Goal: Information Seeking & Learning: Learn about a topic

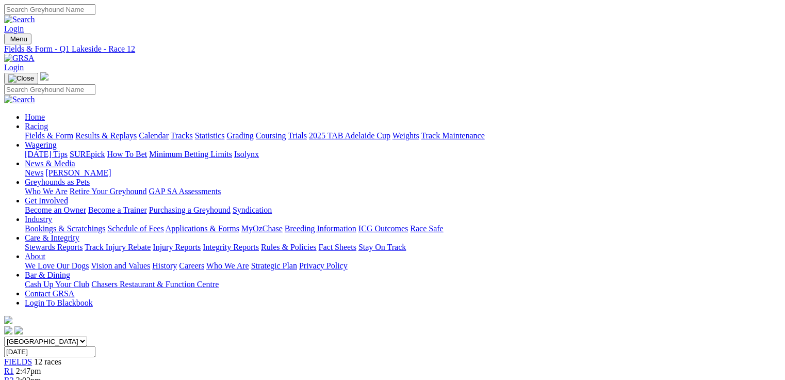
click at [46, 131] on link "Fields & Form" at bounding box center [49, 135] width 48 height 9
click at [87, 336] on select "South Australia New South Wales Northern Territory Queensland Tasmania Victoria…" at bounding box center [45, 341] width 83 height 10
select select "QLD"
click at [70, 336] on select "South Australia New South Wales Northern Territory Queensland Tasmania Victoria…" at bounding box center [45, 341] width 83 height 10
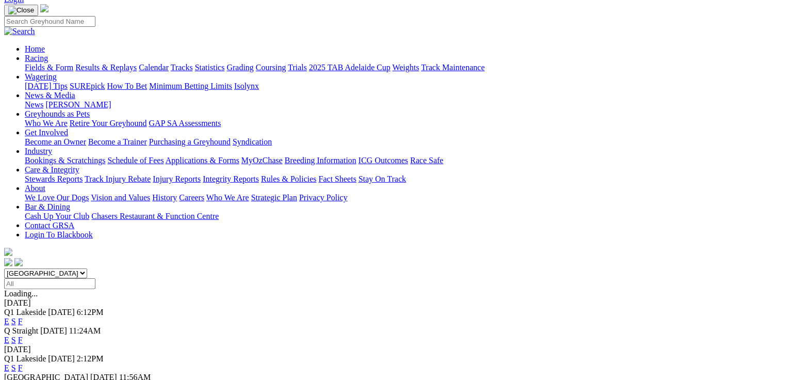
scroll to position [83, 0]
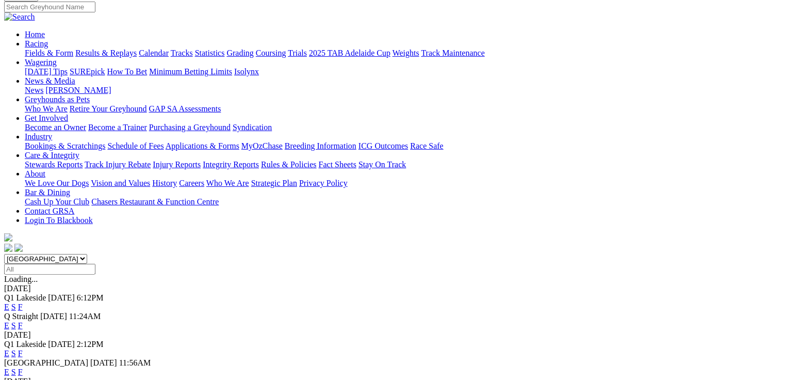
click at [9, 302] on link "E" at bounding box center [6, 306] width 5 height 9
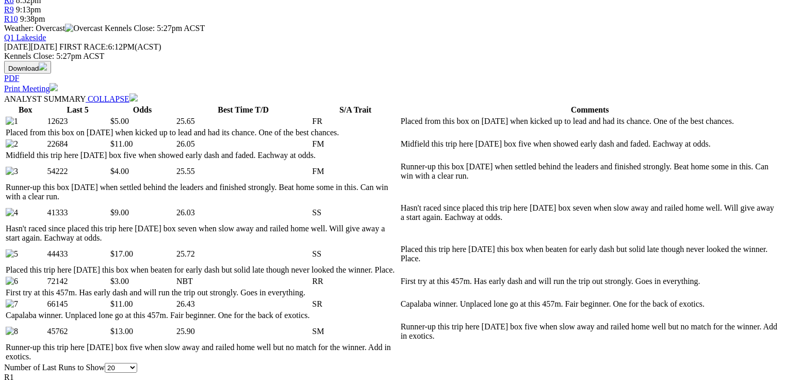
scroll to position [447, 0]
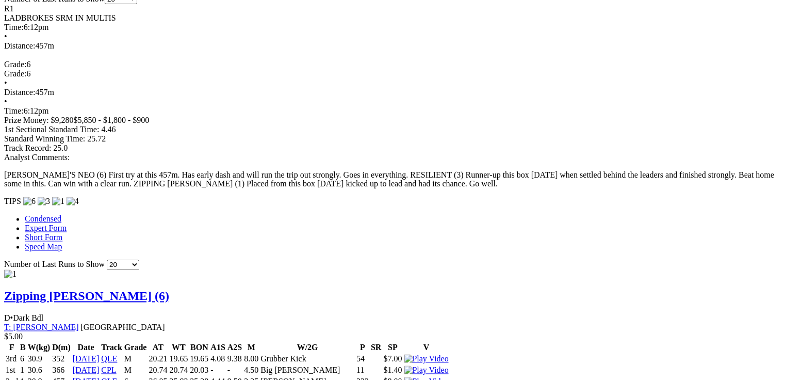
scroll to position [0, 0]
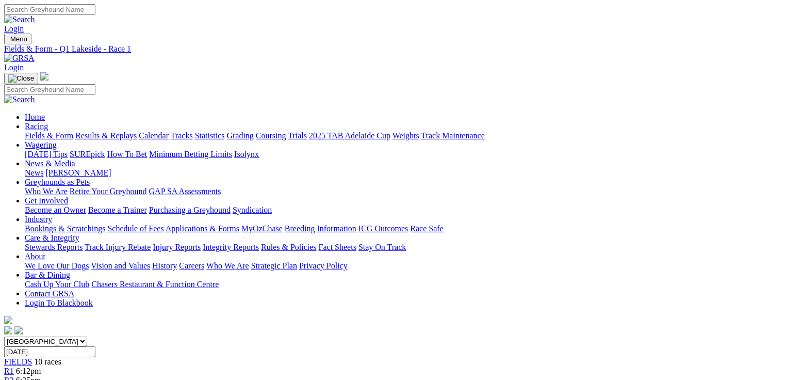
click at [41, 375] on span "6:35pm" at bounding box center [28, 379] width 25 height 9
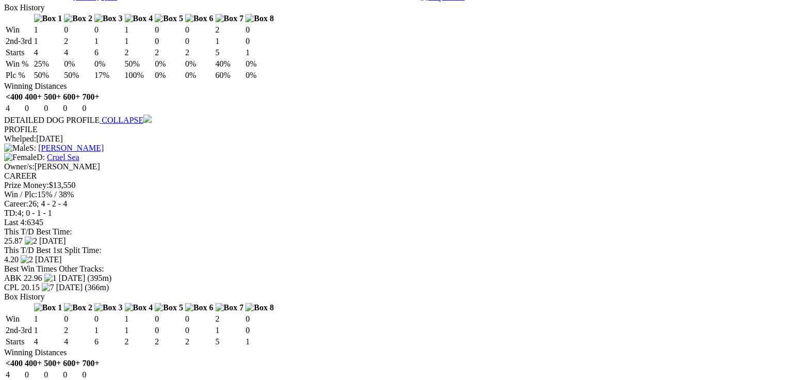
scroll to position [1980, 0]
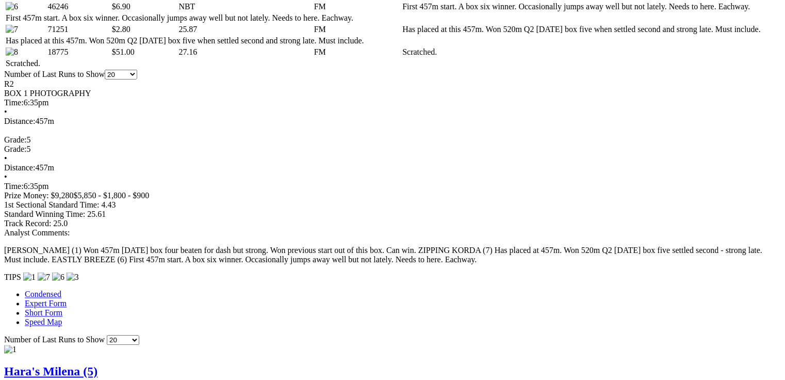
scroll to position [742, 0]
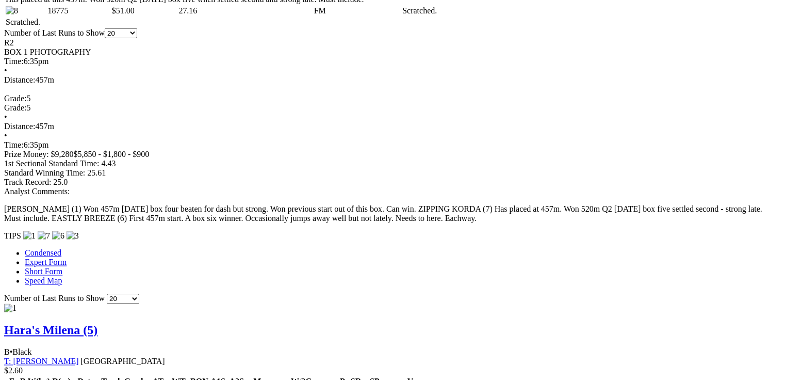
drag, startPoint x: 333, startPoint y: 257, endPoint x: 346, endPoint y: 258, distance: 13.4
drag, startPoint x: 328, startPoint y: 262, endPoint x: 344, endPoint y: 268, distance: 17.6
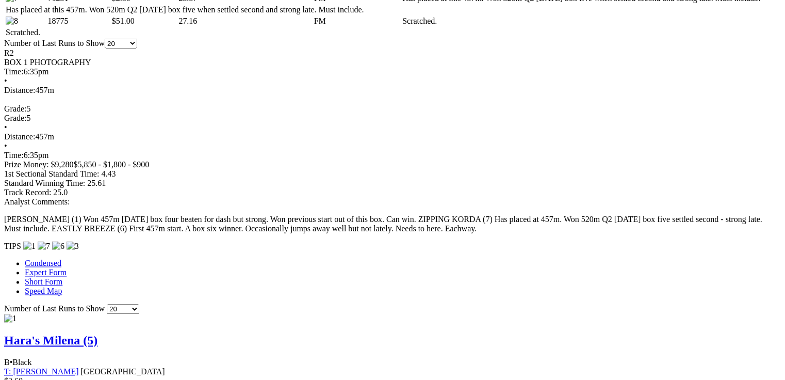
scroll to position [0, 0]
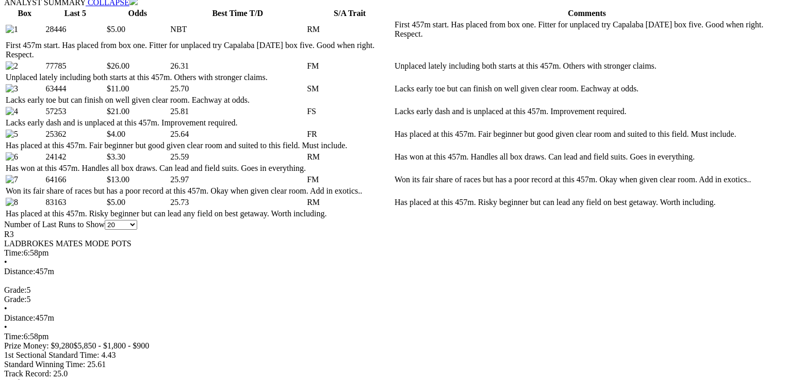
scroll to position [619, 0]
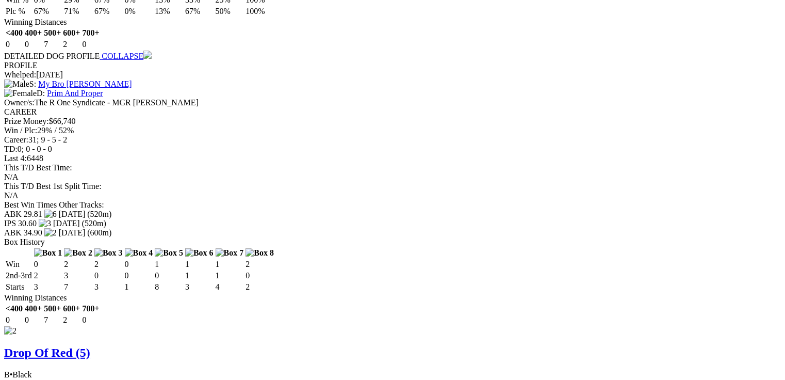
scroll to position [1444, 0]
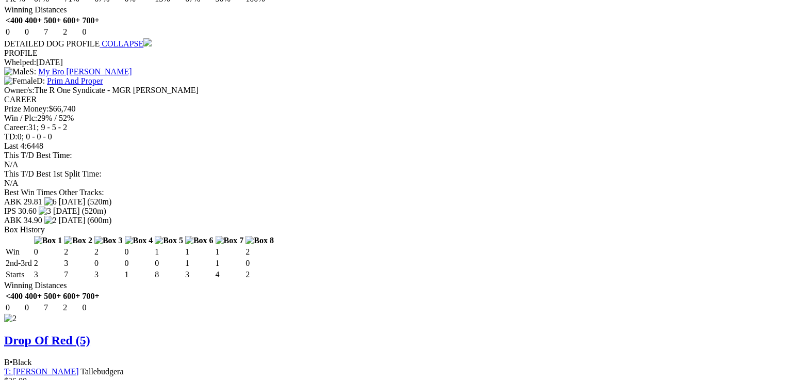
drag, startPoint x: 332, startPoint y: 189, endPoint x: 347, endPoint y: 186, distance: 14.7
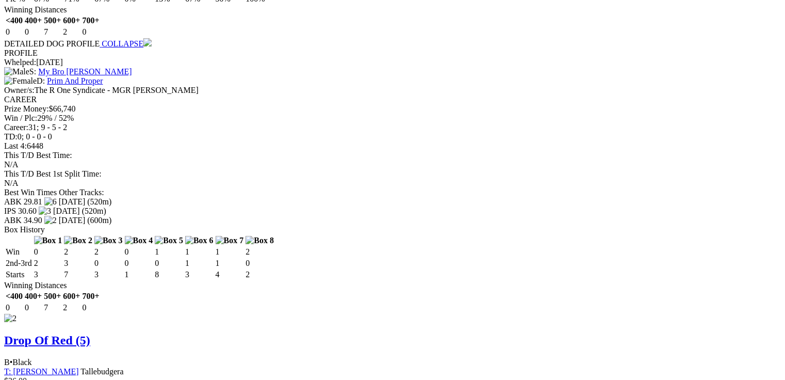
drag, startPoint x: 330, startPoint y: 186, endPoint x: 347, endPoint y: 186, distance: 16.5
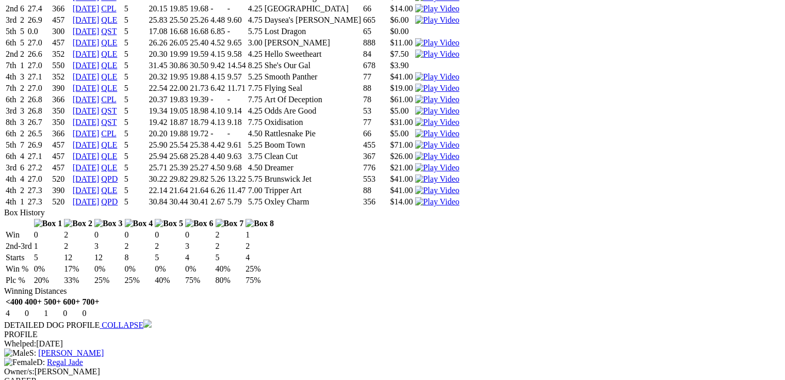
scroll to position [0, 0]
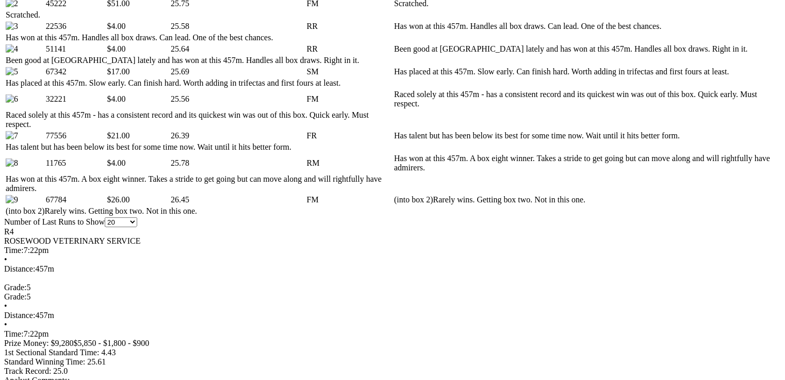
scroll to position [578, 0]
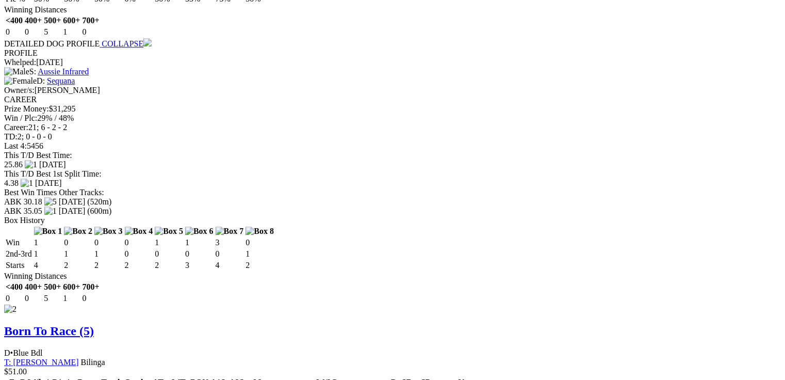
scroll to position [1503, 0]
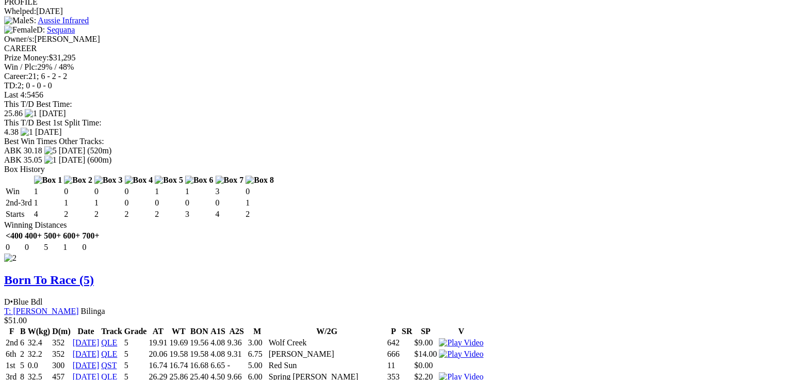
drag, startPoint x: 331, startPoint y: 182, endPoint x: 351, endPoint y: 183, distance: 20.1
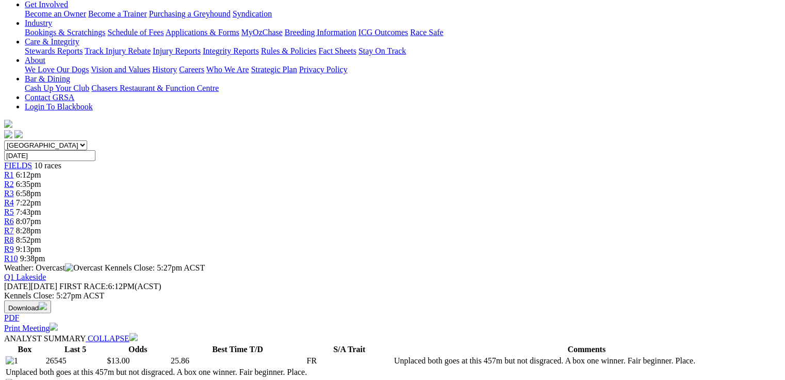
scroll to position [101, 0]
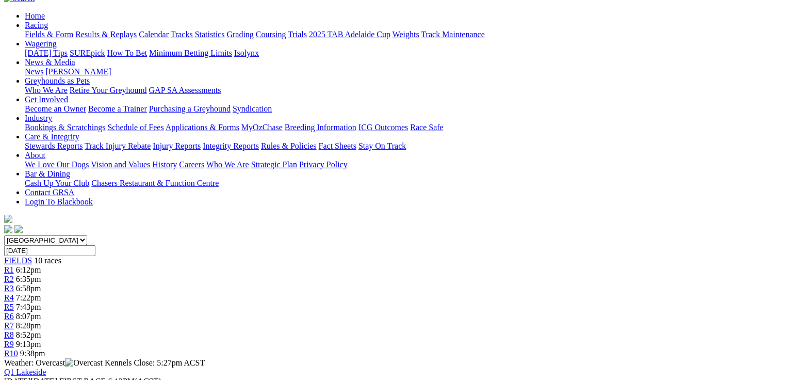
click at [41, 302] on span "7:43pm" at bounding box center [28, 306] width 25 height 9
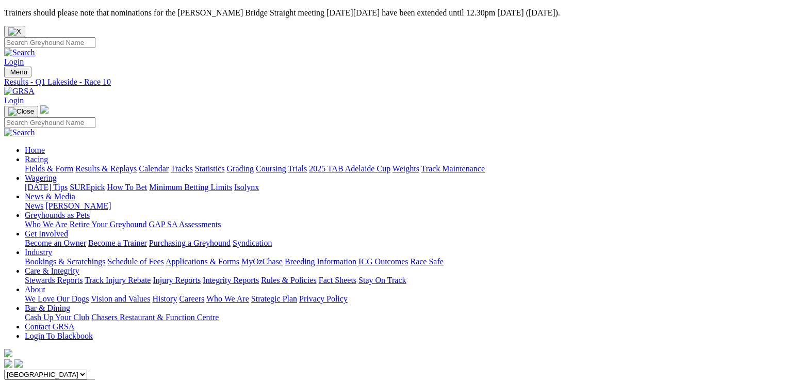
scroll to position [248, 0]
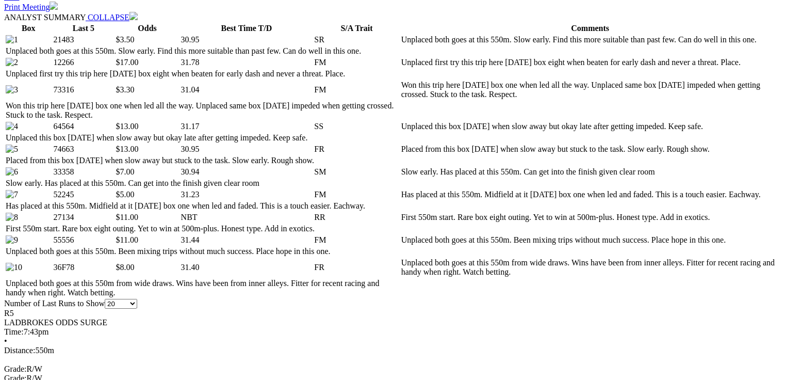
scroll to position [578, 0]
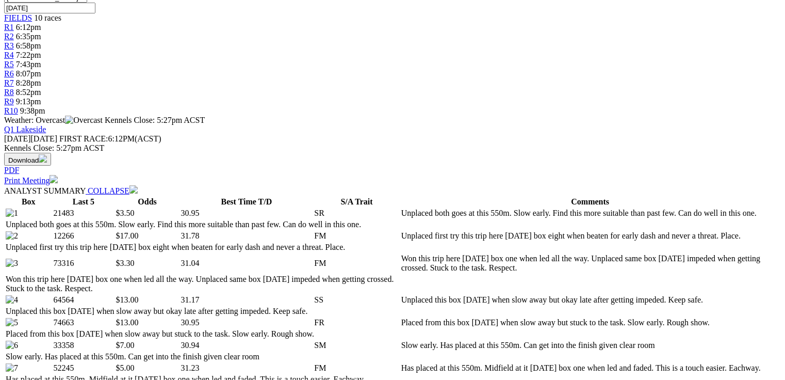
scroll to position [0, 0]
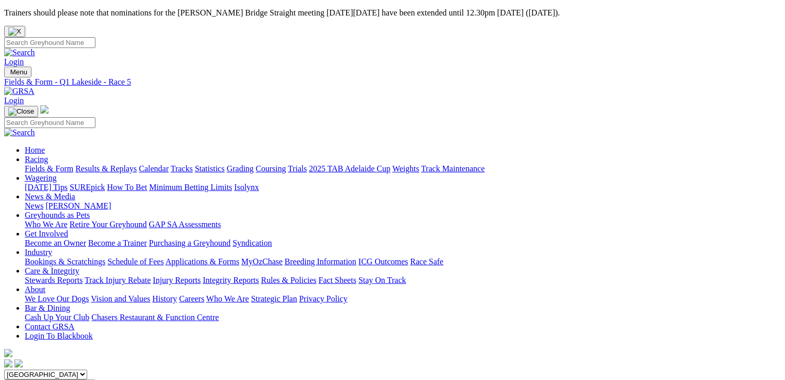
click at [21, 27] on img "Close" at bounding box center [14, 31] width 13 height 8
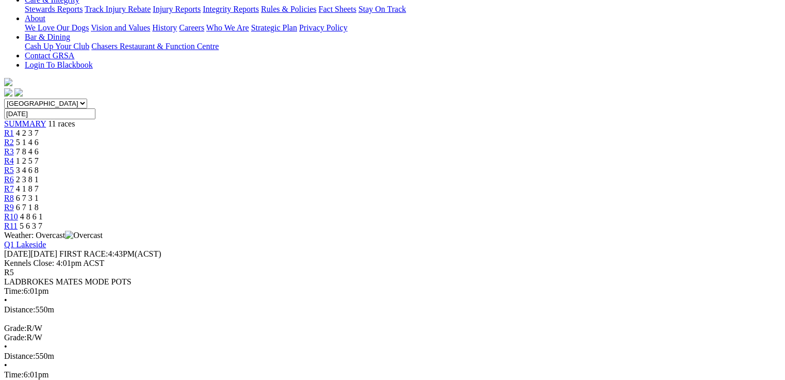
scroll to position [289, 0]
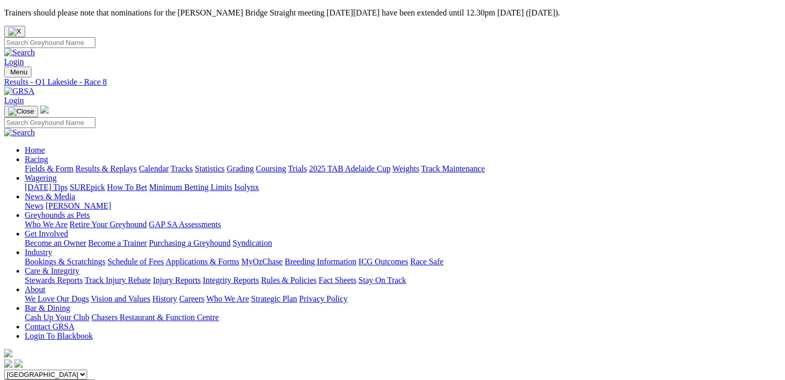
scroll to position [289, 0]
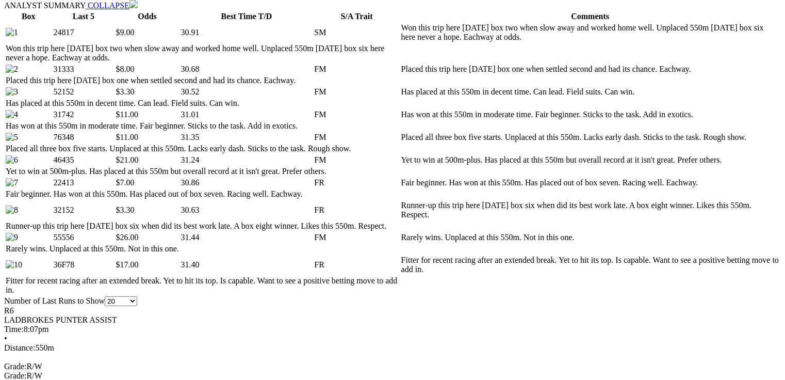
scroll to position [578, 0]
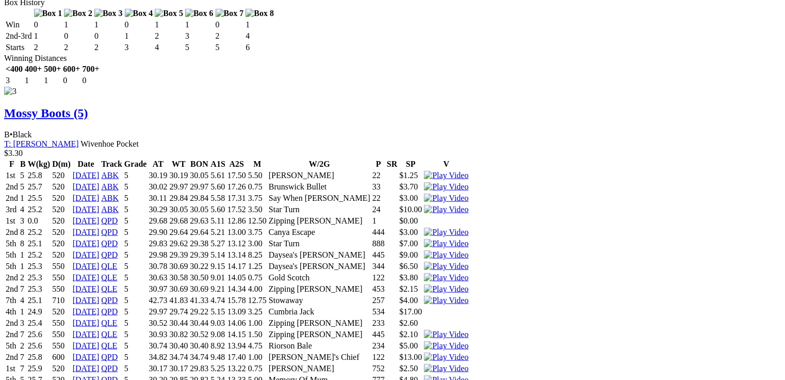
scroll to position [0, 0]
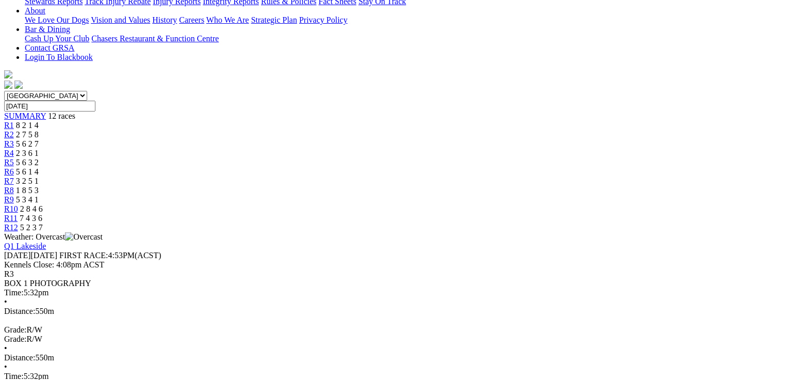
scroll to position [285, 0]
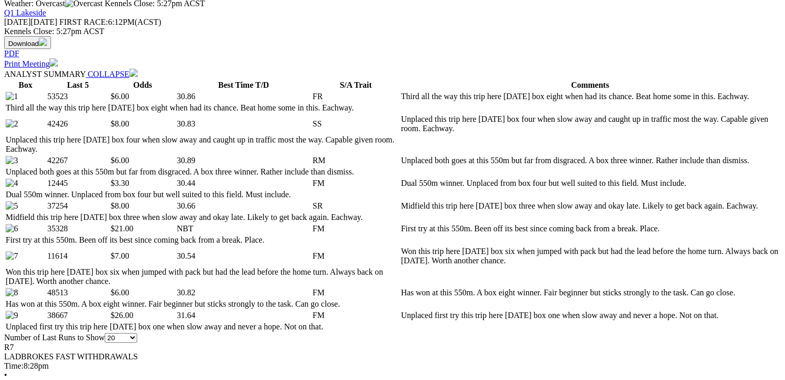
scroll to position [495, 0]
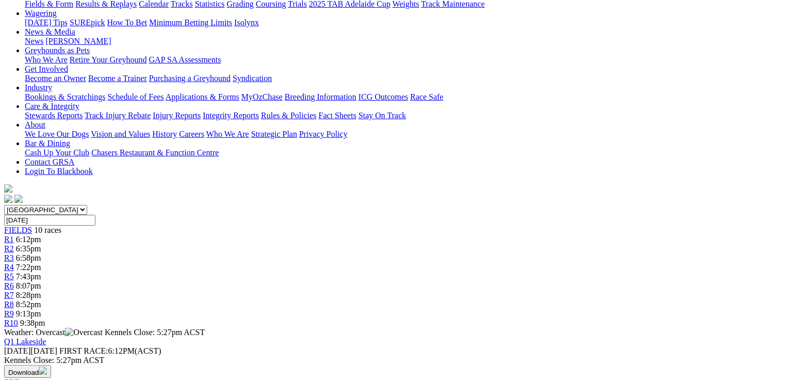
scroll to position [56, 0]
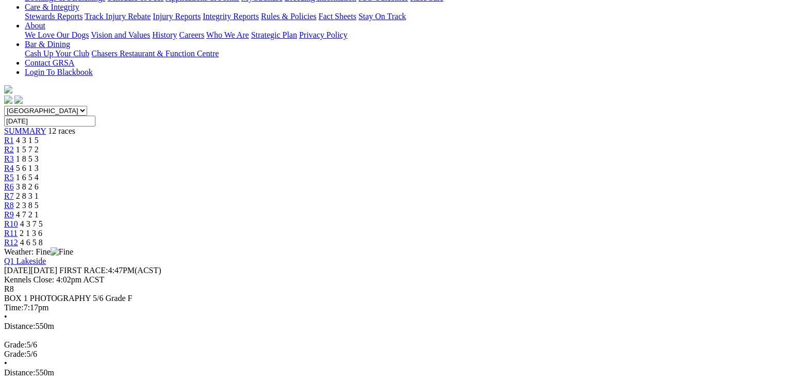
scroll to position [289, 0]
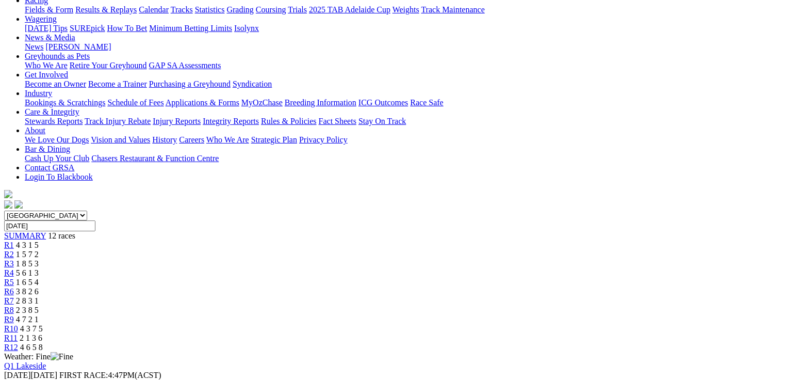
scroll to position [248, 0]
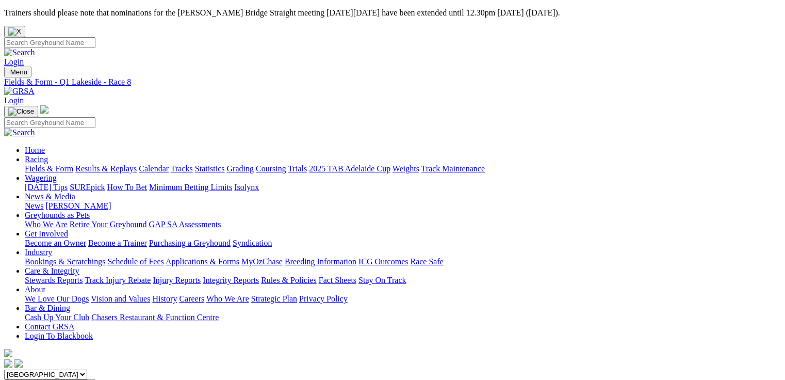
click at [21, 27] on img "Close" at bounding box center [14, 31] width 13 height 8
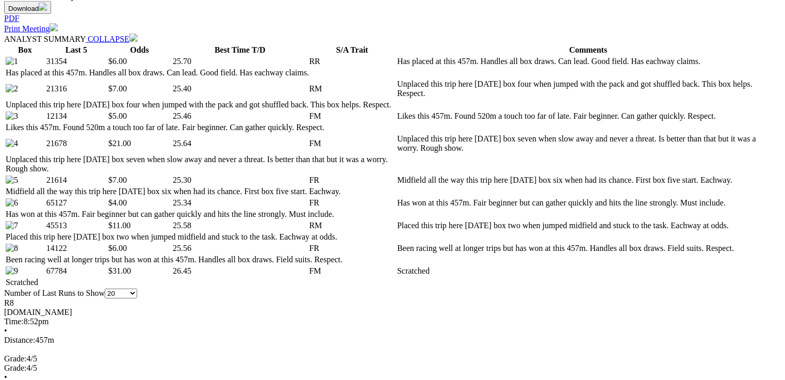
scroll to position [536, 0]
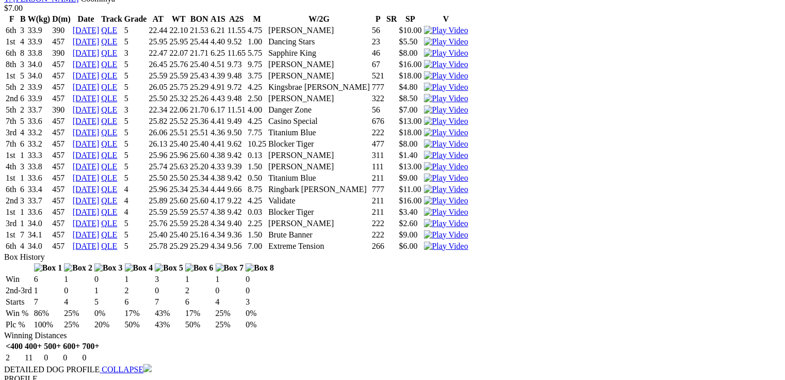
scroll to position [0, 0]
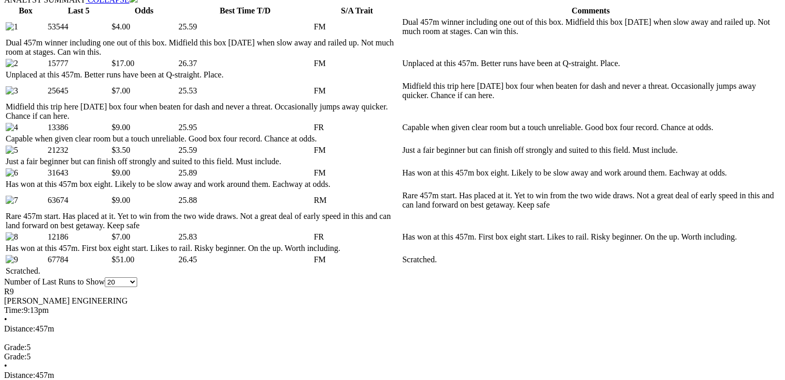
scroll to position [578, 0]
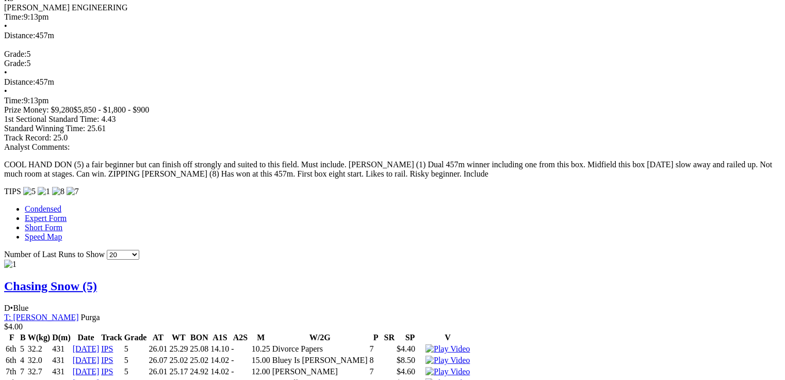
scroll to position [868, 0]
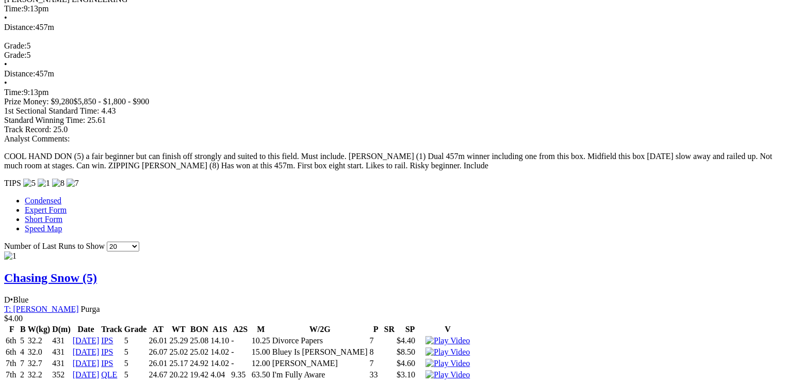
drag, startPoint x: 198, startPoint y: 189, endPoint x: 217, endPoint y: 188, distance: 19.1
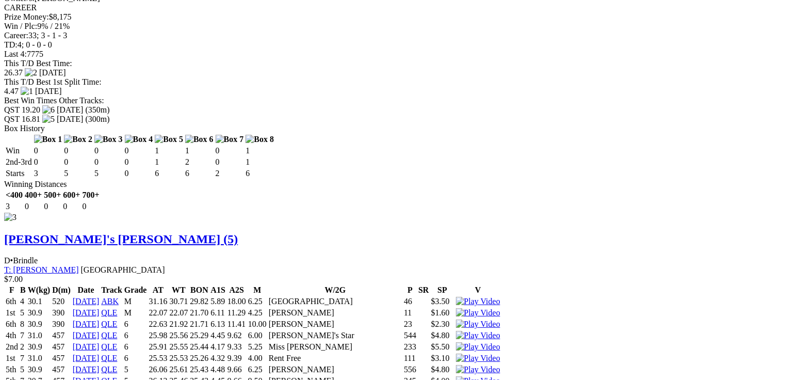
scroll to position [2312, 0]
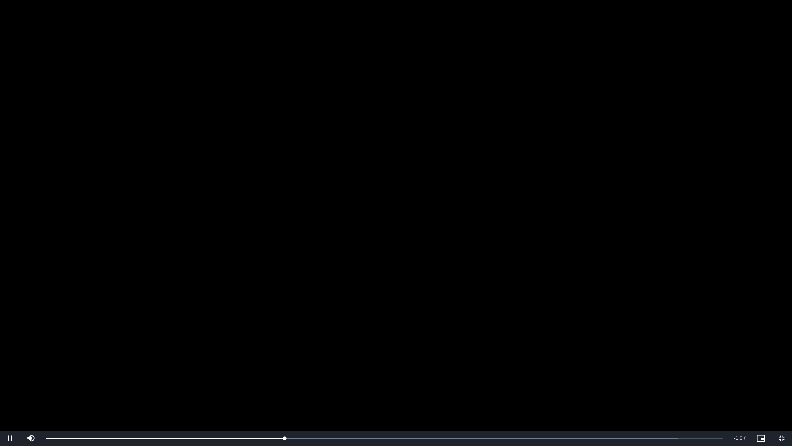
click at [387, 276] on video "To view this video please enable JavaScript, and consider upgrading to a web br…" at bounding box center [396, 223] width 792 height 446
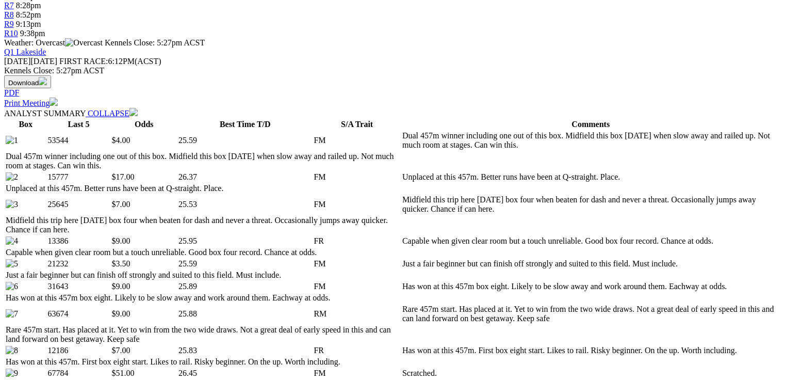
scroll to position [0, 0]
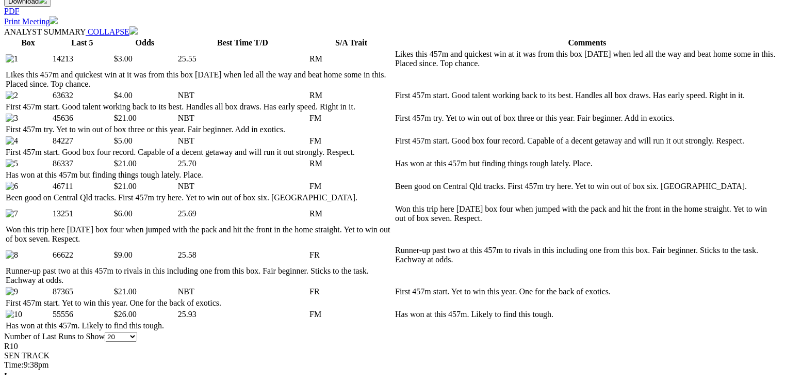
scroll to position [536, 0]
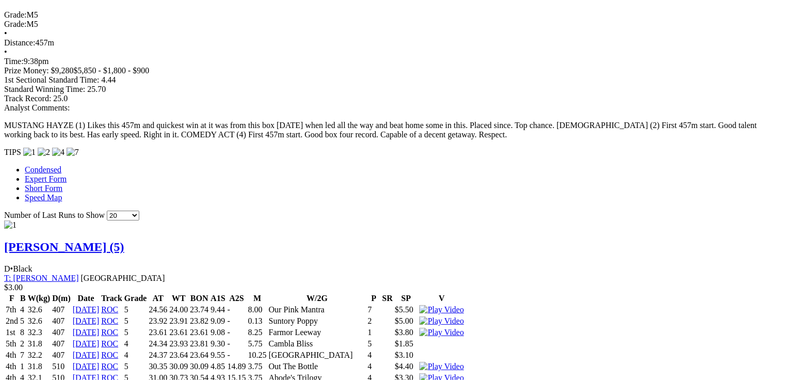
scroll to position [927, 0]
